Goal: Find specific page/section: Find specific page/section

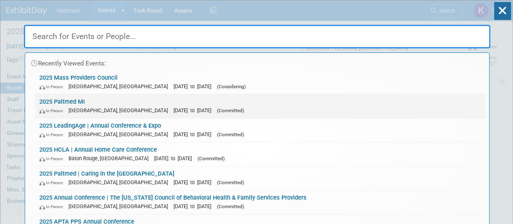
click at [71, 101] on link "2025 Paltmed MI In-Person [GEOGRAPHIC_DATA], [GEOGRAPHIC_DATA] [DATE] to [DATE]…" at bounding box center [260, 106] width 450 height 24
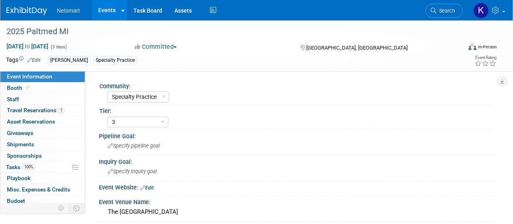
select select "Specialty Practice"
select select "3"
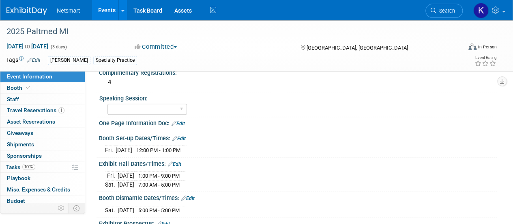
scroll to position [211, 0]
click at [442, 7] on link "Search" at bounding box center [444, 11] width 37 height 14
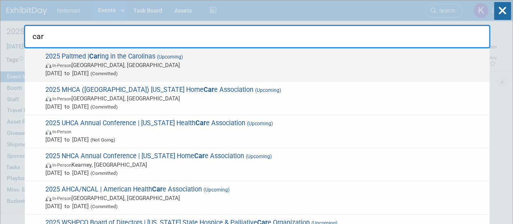
type input "car"
click at [110, 61] on span "In-Person Greenville, SC" at bounding box center [265, 65] width 440 height 8
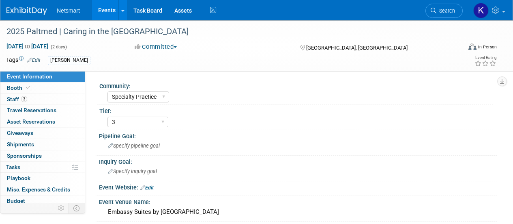
select select "Specialty Practice"
select select "3"
